Goal: Information Seeking & Learning: Learn about a topic

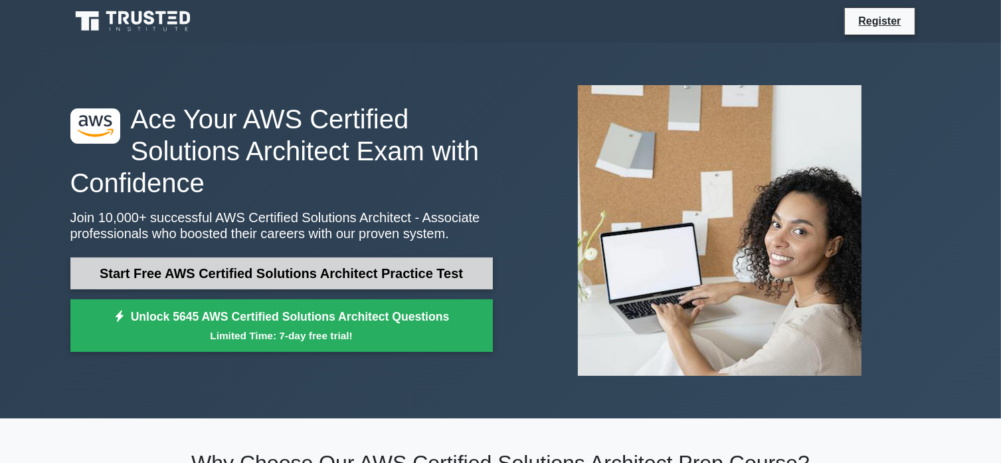
click at [306, 272] on link "Start Free AWS Certified Solutions Architect Practice Test" at bounding box center [281, 273] width 423 height 32
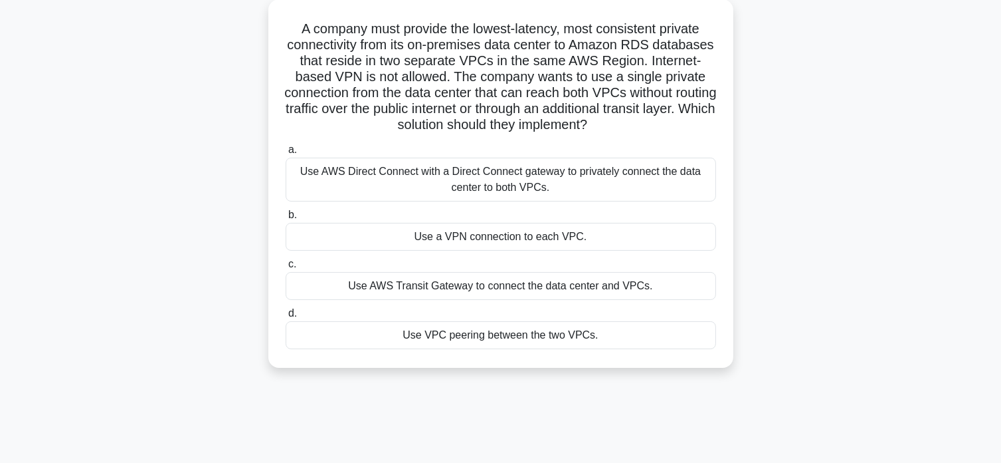
scroll to position [133, 0]
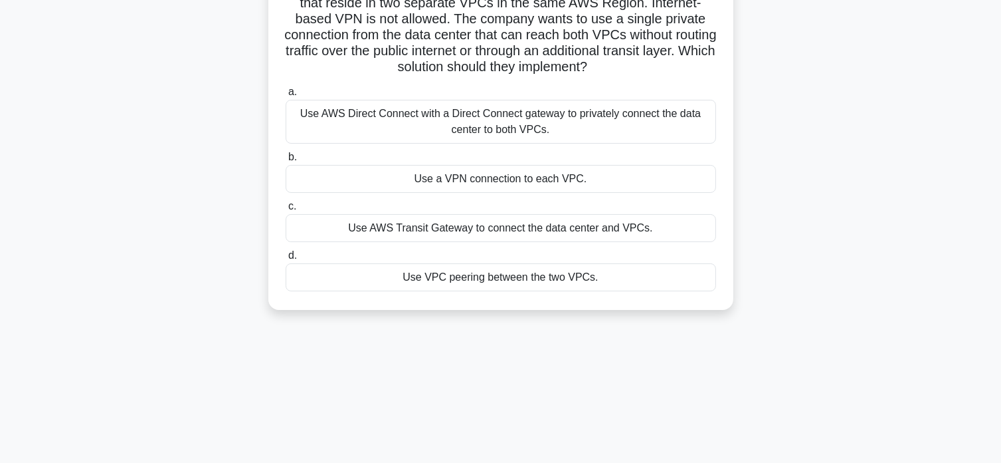
click at [320, 172] on div "Use a VPN connection to each VPC." at bounding box center [501, 179] width 431 height 28
click at [286, 161] on input "b. Use a VPN connection to each VPC." at bounding box center [286, 157] width 0 height 9
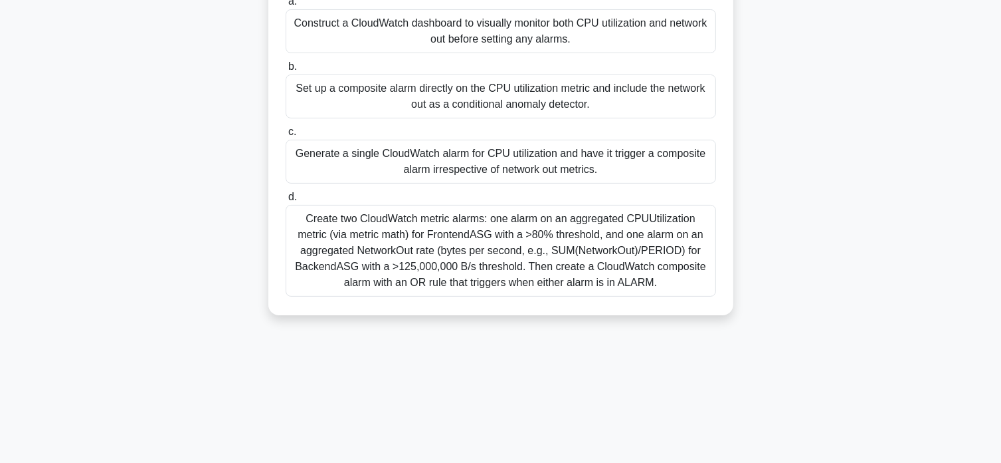
scroll to position [0, 0]
